Goal: Information Seeking & Learning: Learn about a topic

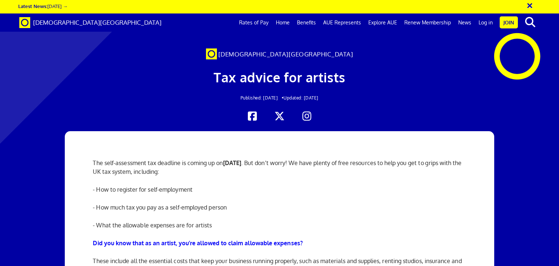
scroll to position [0, 5]
drag, startPoint x: 549, startPoint y: 193, endPoint x: 470, endPoint y: 209, distance: 80.5
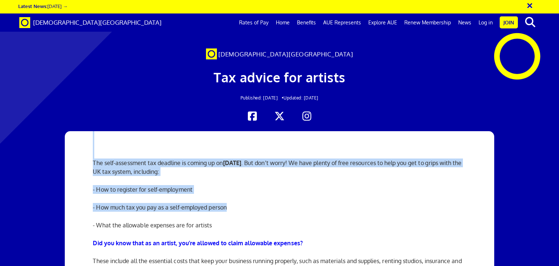
click at [470, 209] on div "The self-assessment tax deadline is coming up on 31st January 2025 . But don’t …" at bounding box center [279, 242] width 384 height 223
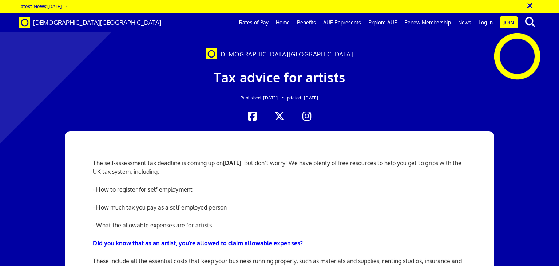
click at [547, 91] on div at bounding box center [279, 68] width 559 height 122
click at [468, 234] on div "The self-assessment tax deadline is coming up on 31st January 2025 . But don’t …" at bounding box center [279, 242] width 384 height 223
drag, startPoint x: 482, startPoint y: 194, endPoint x: 467, endPoint y: 238, distance: 46.5
click at [467, 238] on div "The self-assessment tax deadline is coming up on 31st January 2025 . But don’t …" at bounding box center [280, 242] width 430 height 223
click at [466, 236] on div "The self-assessment tax deadline is coming up on 31st January 2025 . But don’t …" at bounding box center [279, 242] width 384 height 223
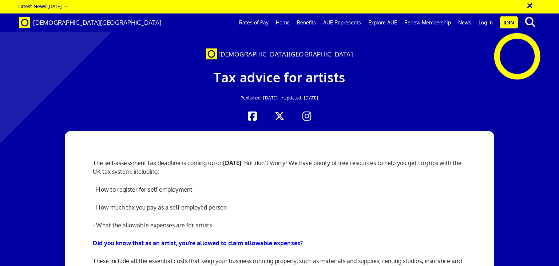
click at [443, 86] on h1 "Tax advice for artists" at bounding box center [279, 77] width 343 height 21
click at [530, 4] on button "×" at bounding box center [535, 5] width 18 height 12
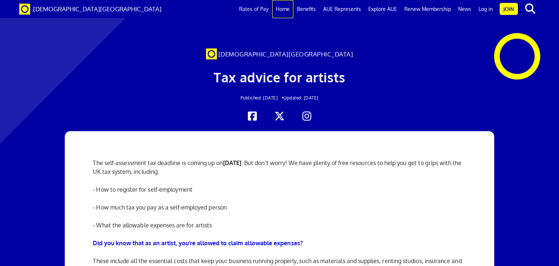
click at [287, 10] on link "Home" at bounding box center [282, 9] width 21 height 18
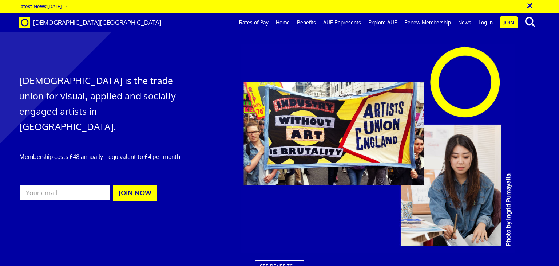
scroll to position [0, 5]
click at [307, 21] on link "Benefits" at bounding box center [306, 22] width 26 height 18
click at [287, 23] on link "Home" at bounding box center [282, 22] width 21 height 18
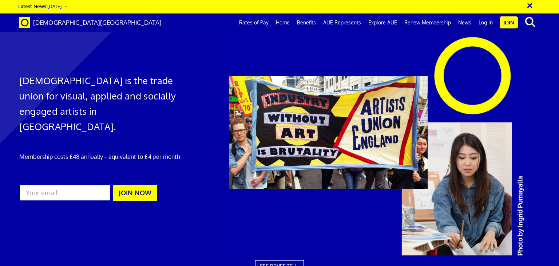
click at [541, 203] on div at bounding box center [390, 147] width 341 height 229
drag, startPoint x: 552, startPoint y: 131, endPoint x: 552, endPoint y: 174, distance: 42.2
click at [552, 174] on div at bounding box center [390, 147] width 341 height 229
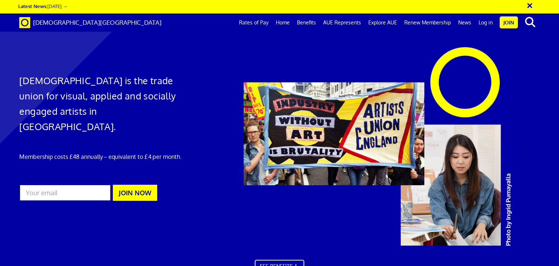
click at [529, 5] on button "×" at bounding box center [535, 5] width 18 height 12
